Goal: Information Seeking & Learning: Find contact information

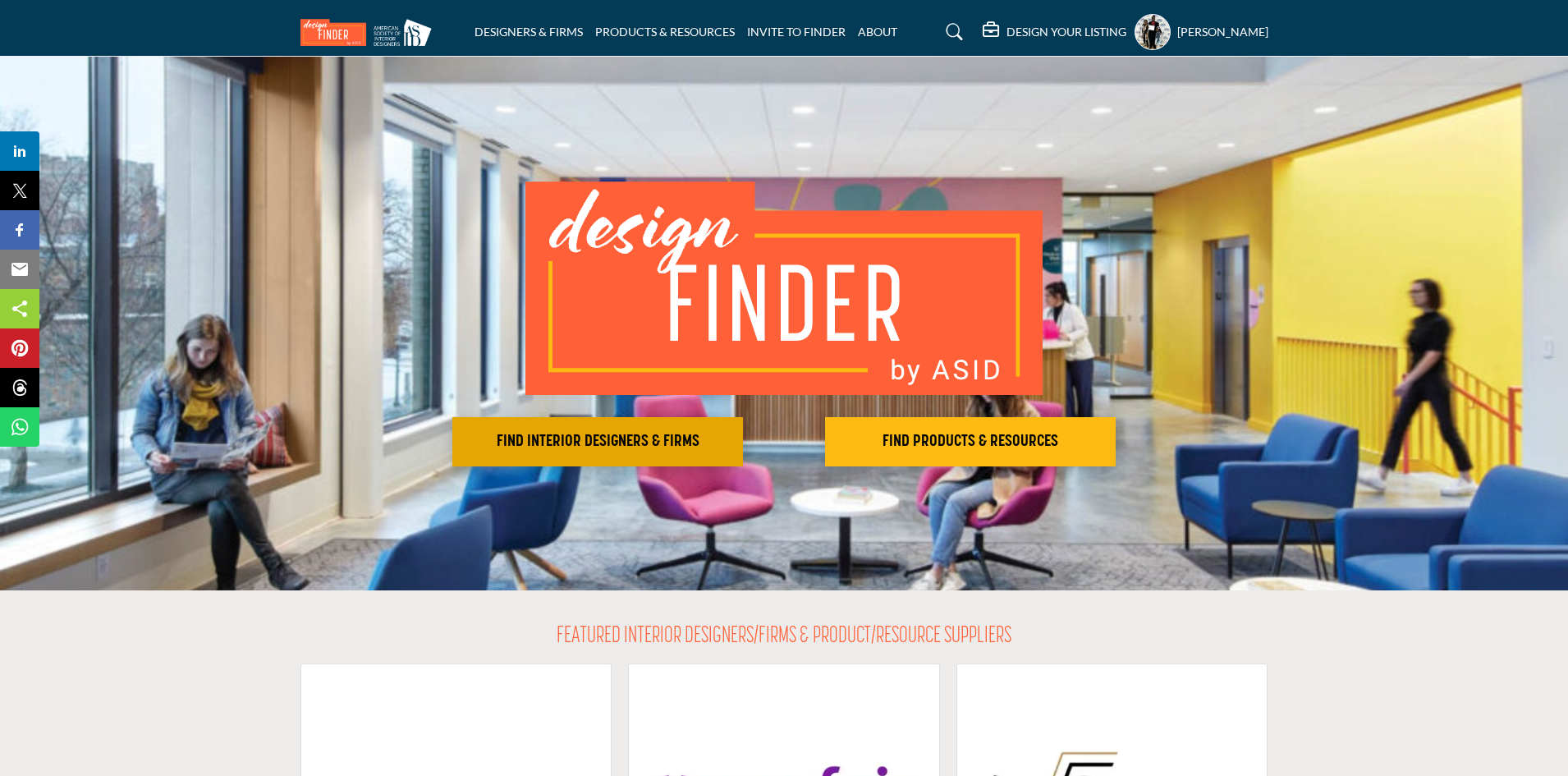
click at [570, 434] on h2 "FIND INTERIOR DESIGNERS & FIRMS" at bounding box center [598, 441] width 281 height 19
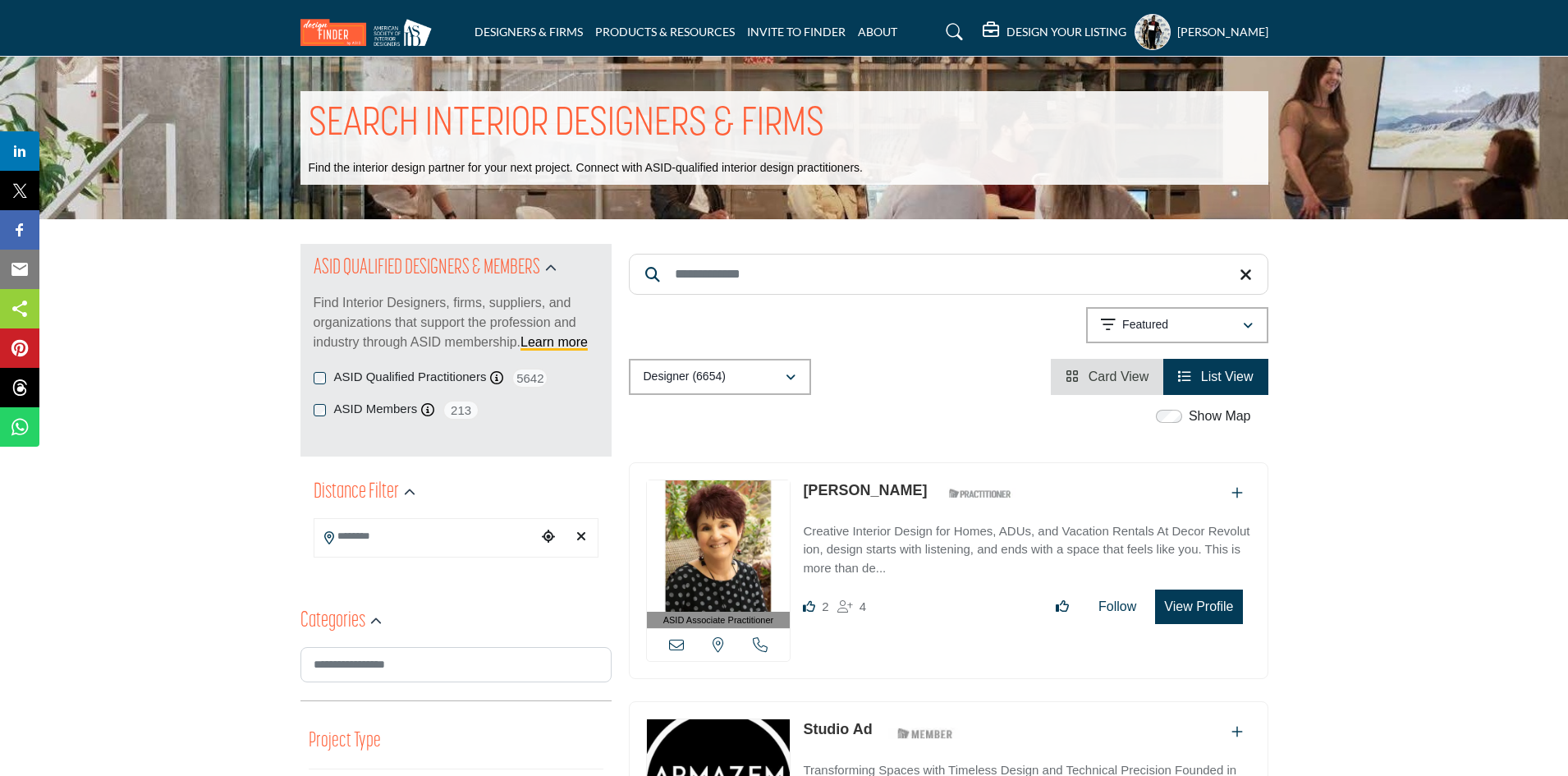
click at [739, 272] on input "Search Keyword" at bounding box center [948, 274] width 639 height 41
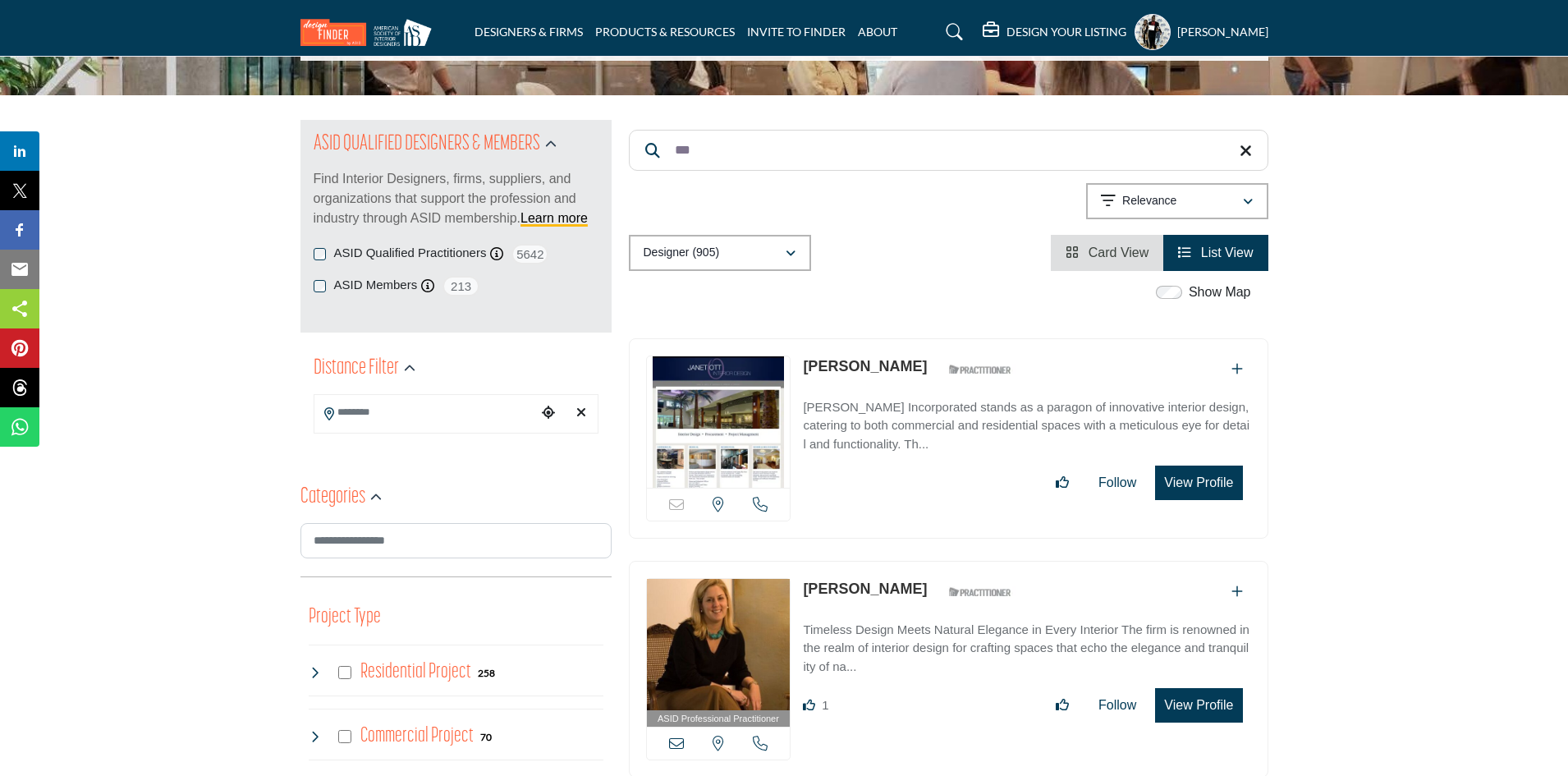
scroll to position [164, 0]
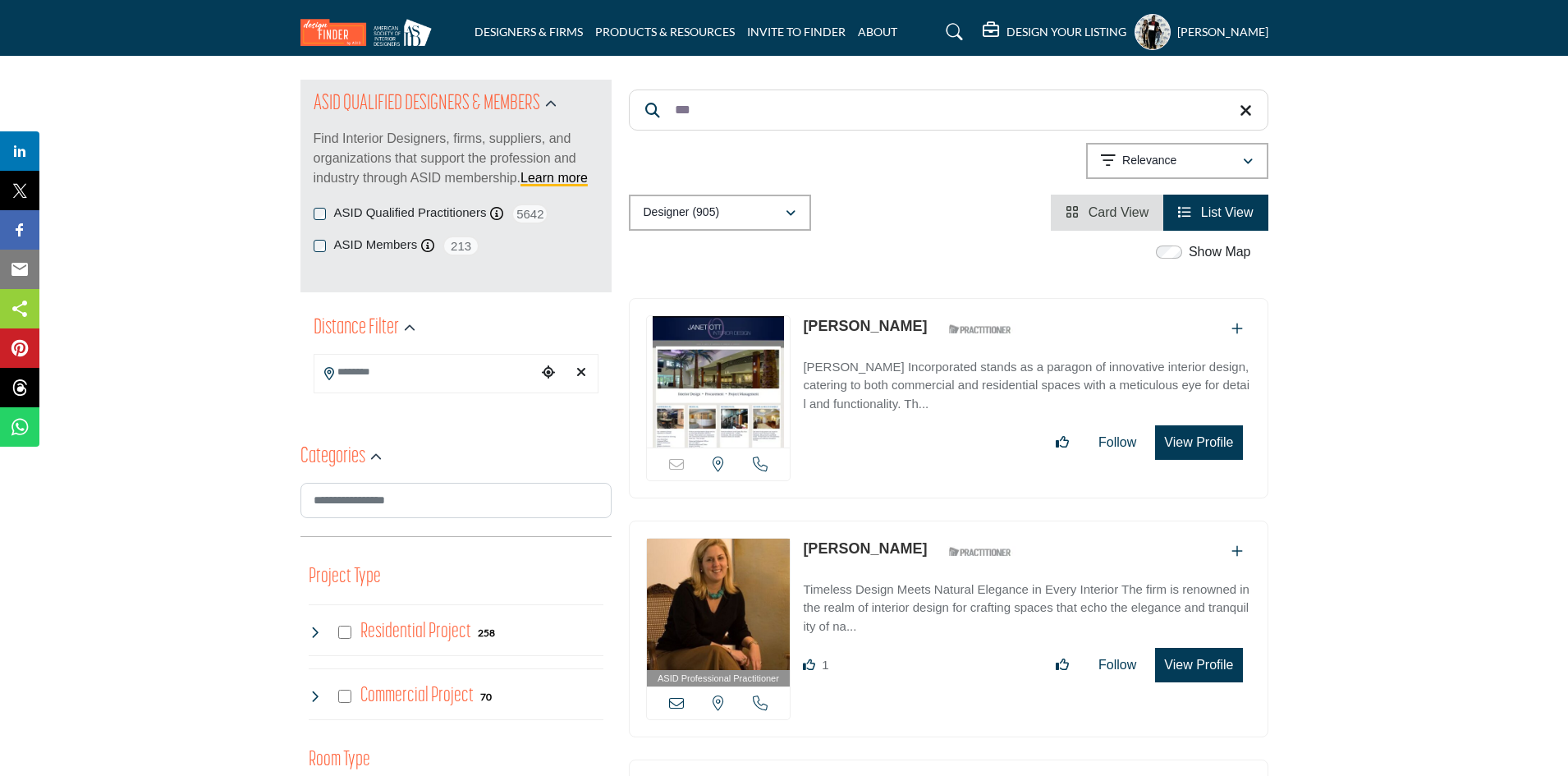
type input "***"
